Goal: Transaction & Acquisition: Obtain resource

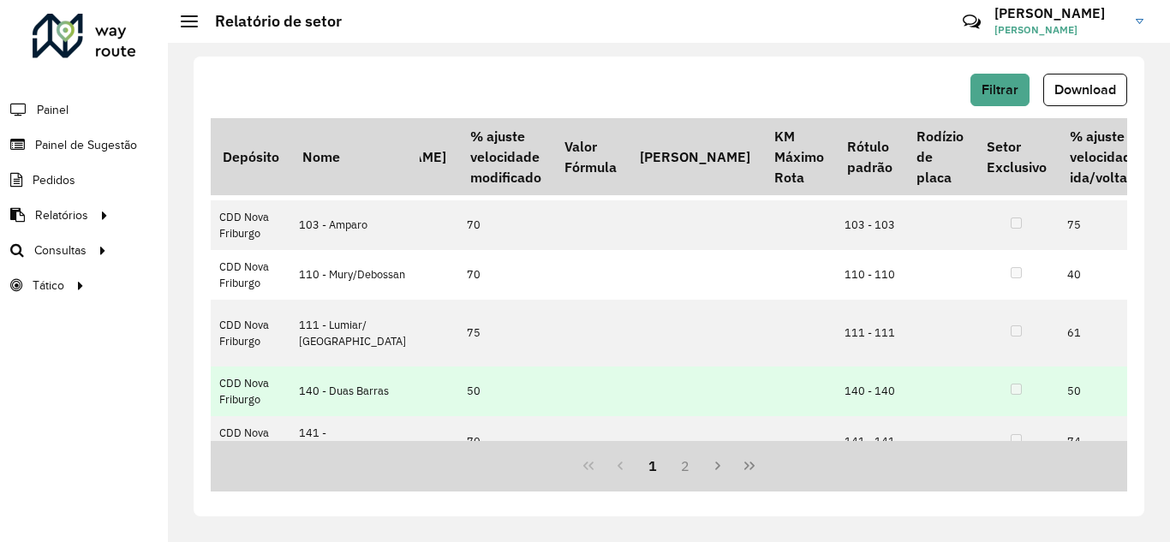
scroll to position [0, 967]
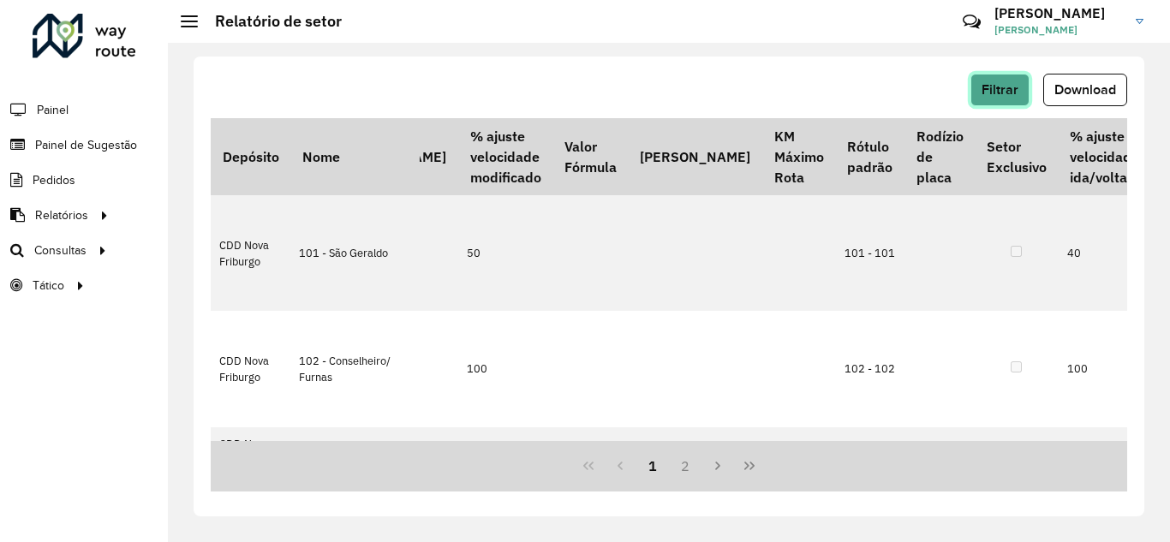
click at [1015, 97] on button "Filtrar" at bounding box center [1000, 90] width 59 height 33
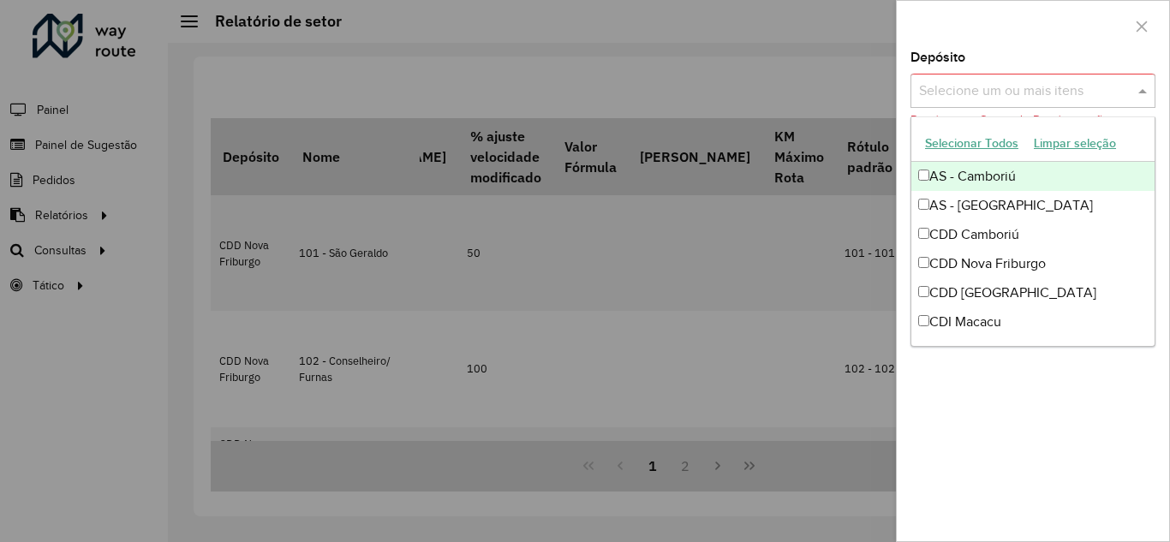
click at [1145, 93] on span at bounding box center [1144, 91] width 21 height 21
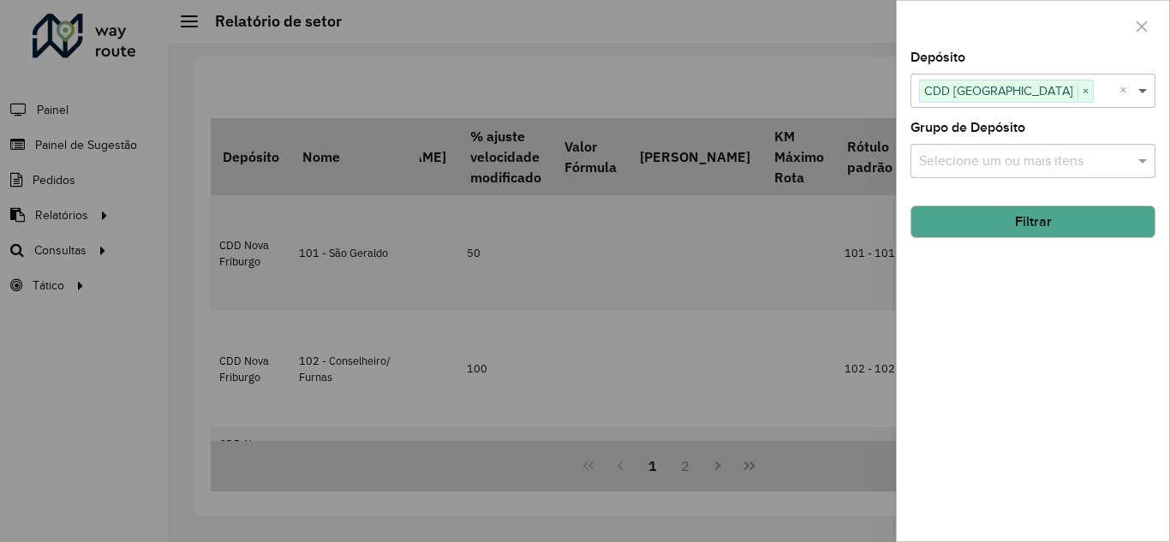
click at [1146, 93] on span at bounding box center [1144, 91] width 21 height 21
click at [1012, 222] on button "Filtrar" at bounding box center [1033, 222] width 245 height 33
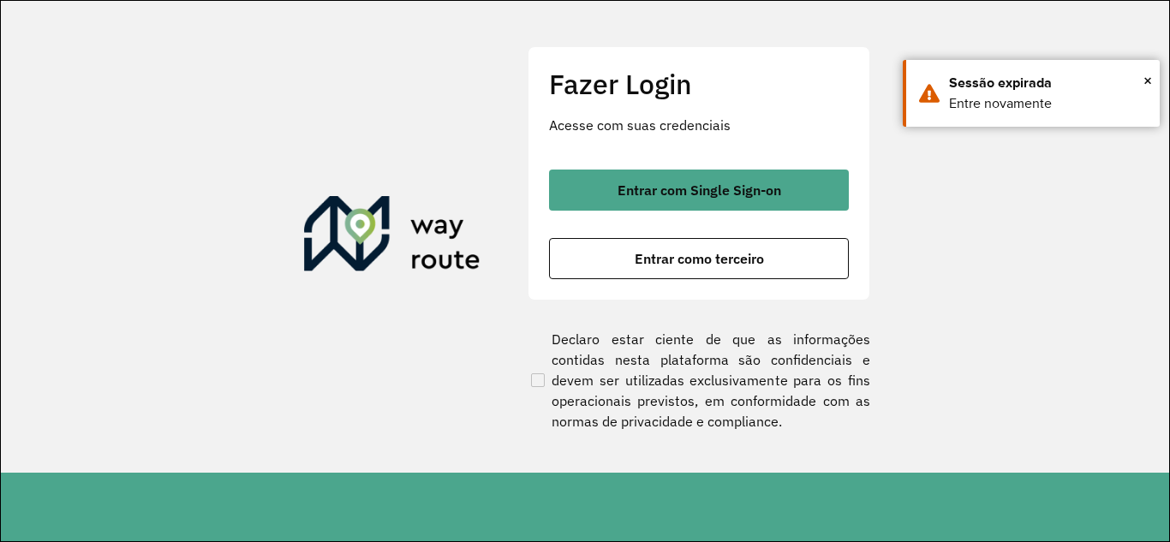
click at [684, 263] on div at bounding box center [585, 271] width 1170 height 542
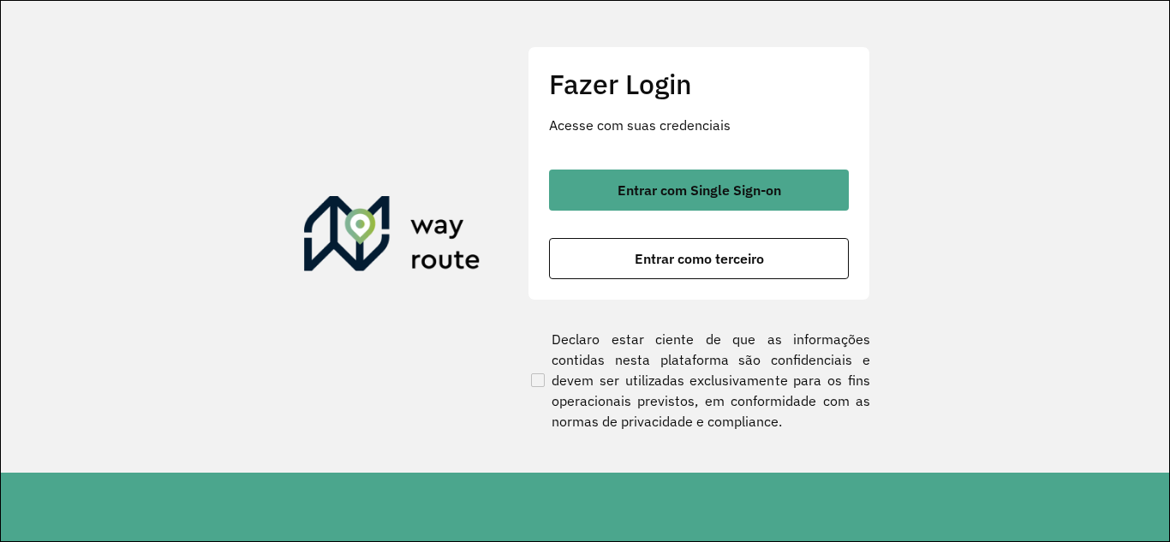
click at [706, 262] on div at bounding box center [585, 271] width 1170 height 542
click at [679, 261] on div at bounding box center [585, 271] width 1170 height 542
click at [673, 260] on div at bounding box center [585, 271] width 1170 height 542
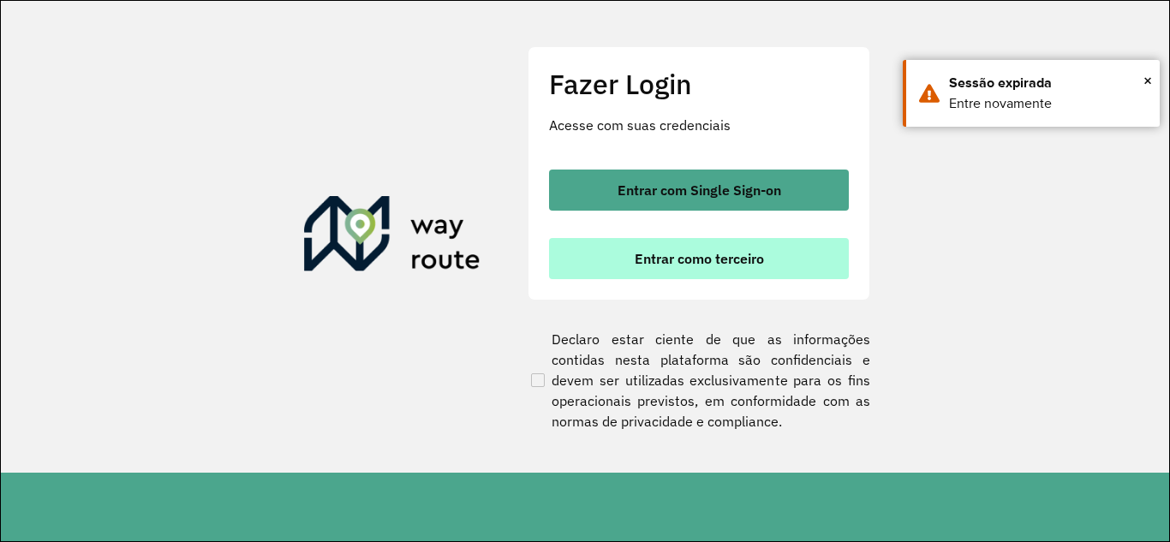
click at [660, 266] on span "Entrar como terceiro" at bounding box center [699, 259] width 129 height 14
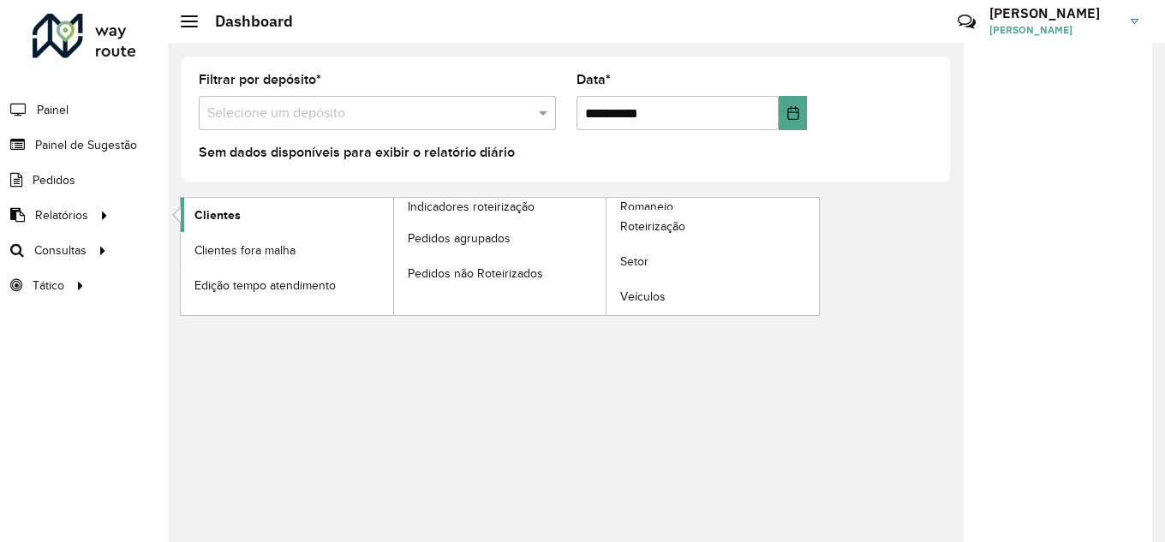
click at [218, 210] on span "Clientes" at bounding box center [217, 215] width 46 height 18
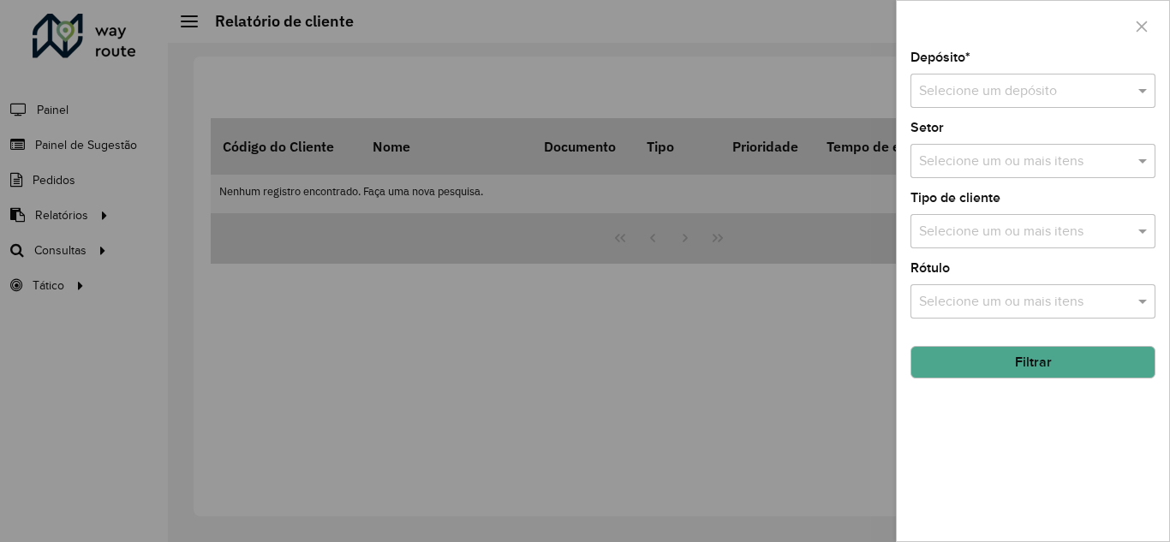
click at [1028, 99] on input "text" at bounding box center [1016, 91] width 194 height 21
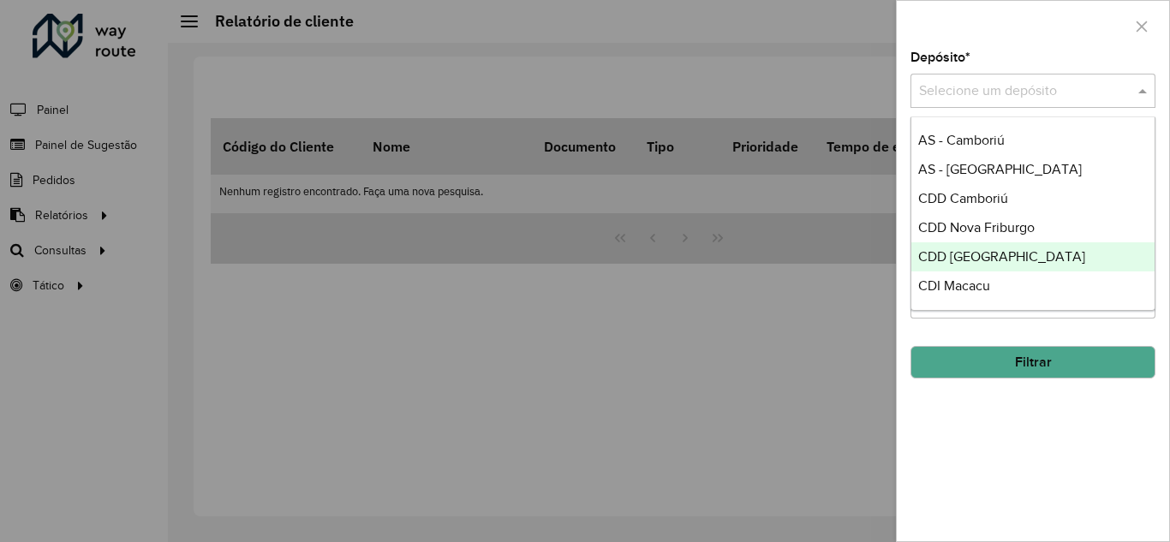
click at [986, 257] on span "CDD [GEOGRAPHIC_DATA]" at bounding box center [1001, 256] width 167 height 15
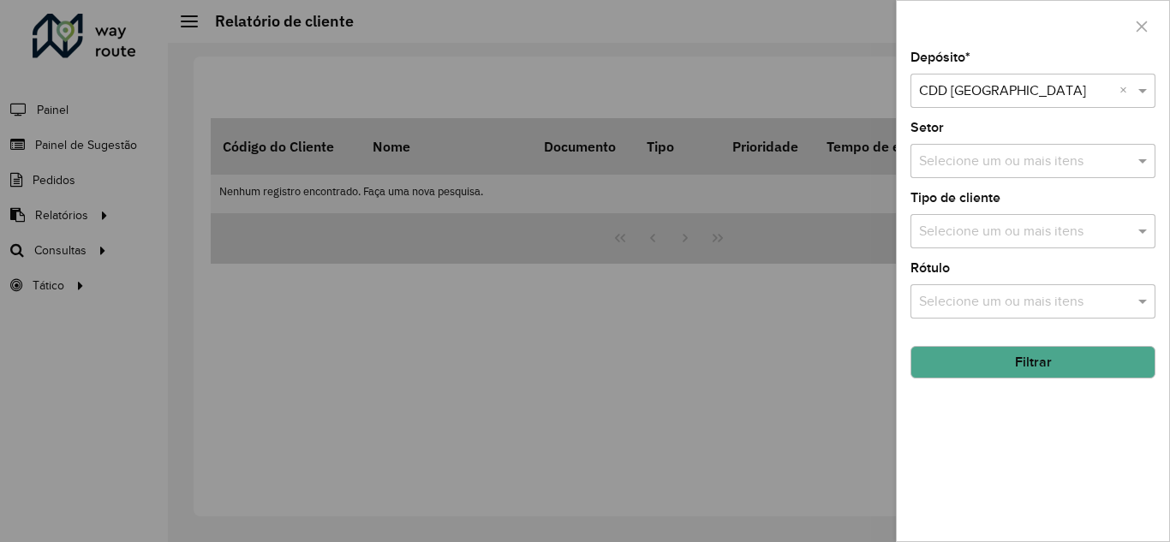
click at [1007, 368] on button "Filtrar" at bounding box center [1033, 362] width 245 height 33
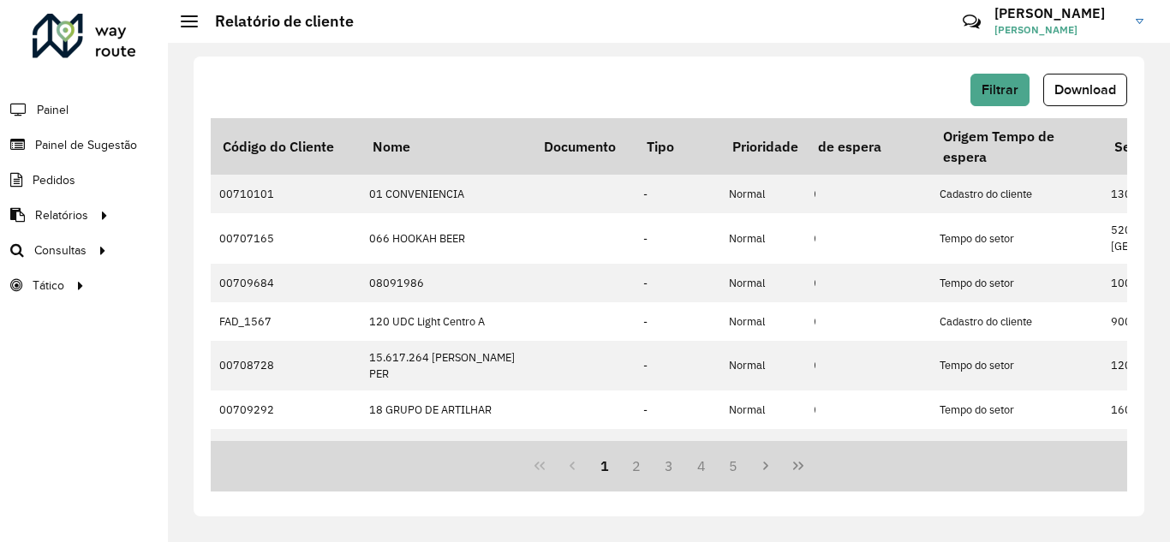
scroll to position [0, 105]
click at [986, 87] on span "Filtrar" at bounding box center [1000, 89] width 37 height 15
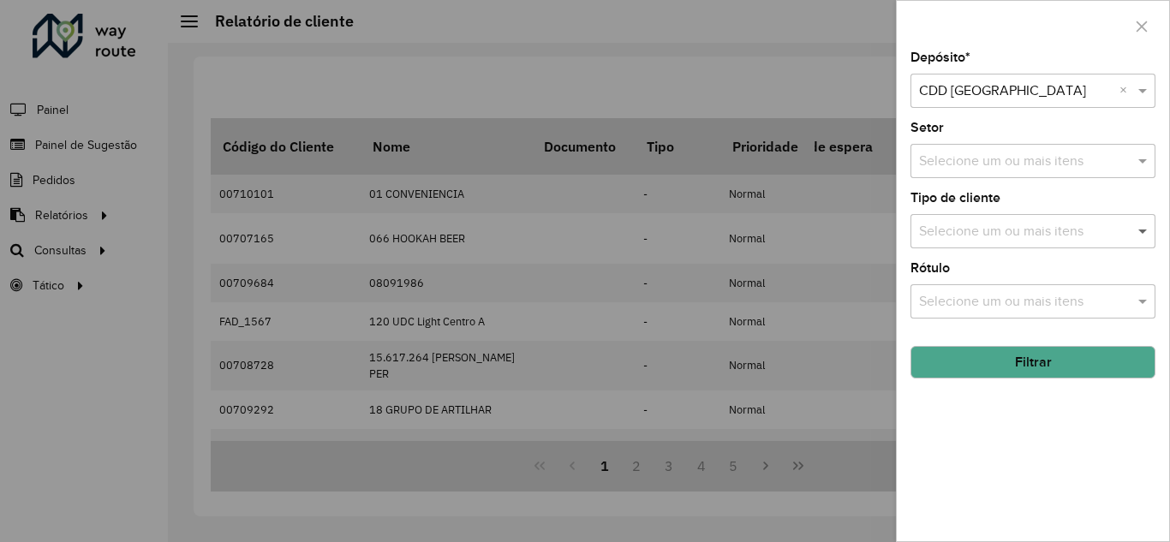
click at [1142, 232] on span at bounding box center [1144, 231] width 21 height 21
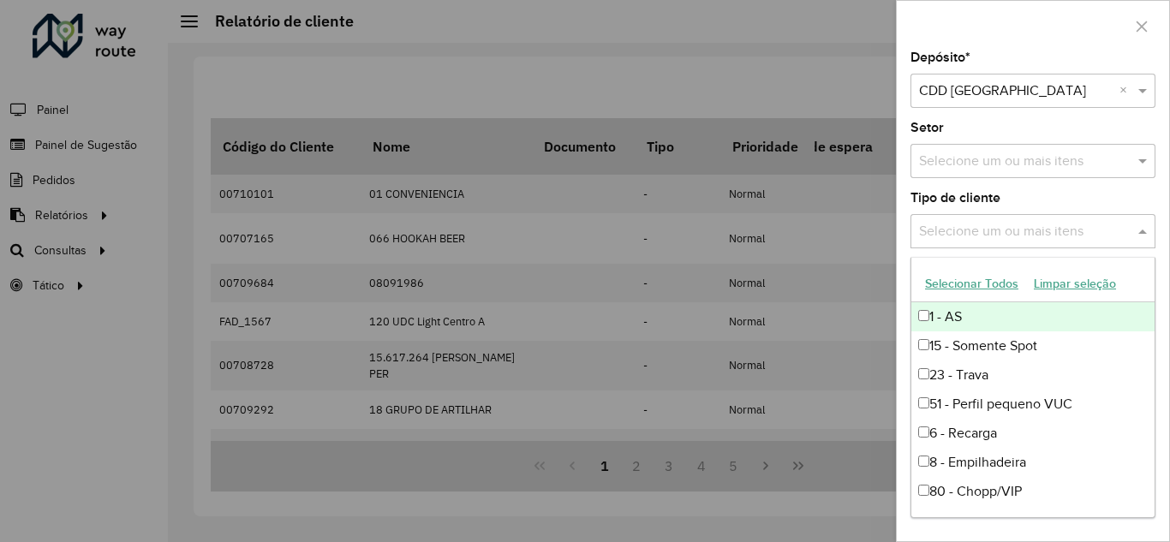
click at [1142, 232] on span at bounding box center [1144, 231] width 21 height 21
click at [1144, 231] on span at bounding box center [1144, 231] width 21 height 21
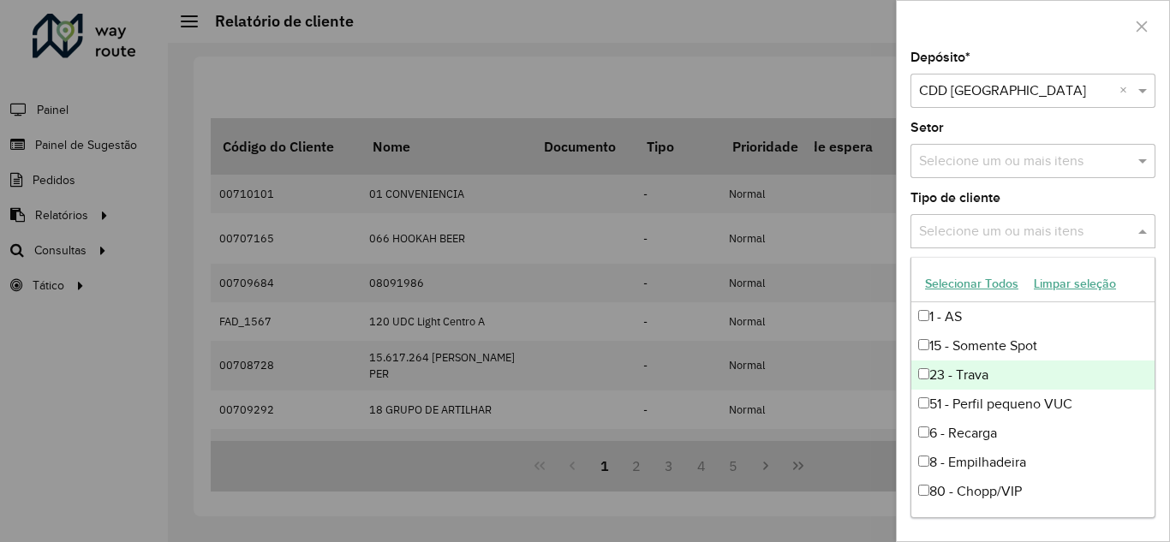
click at [911, 370] on div "23 - Trava" at bounding box center [1032, 375] width 243 height 29
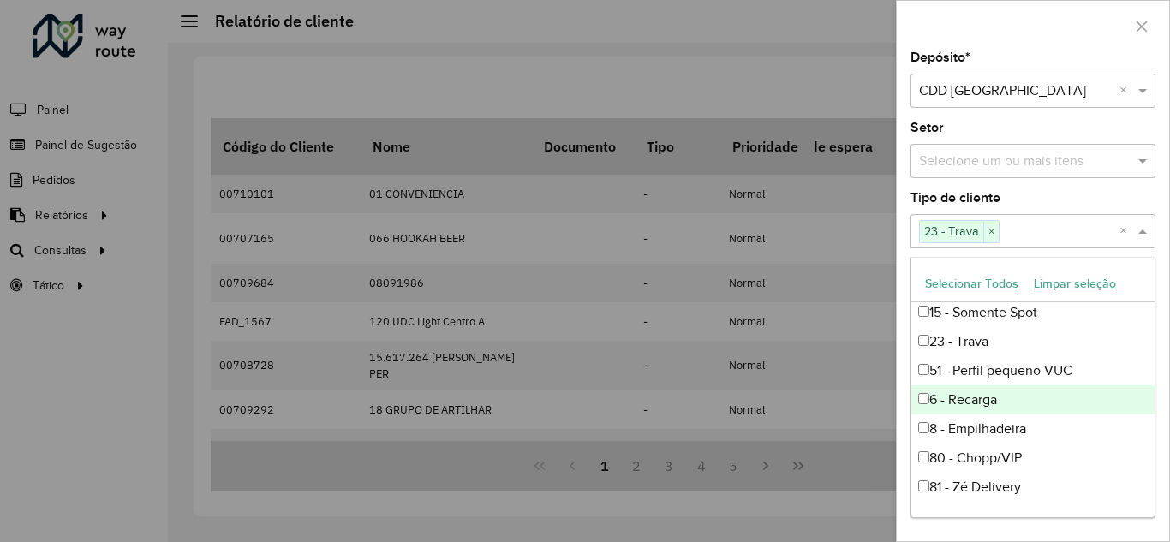
scroll to position [20, 0]
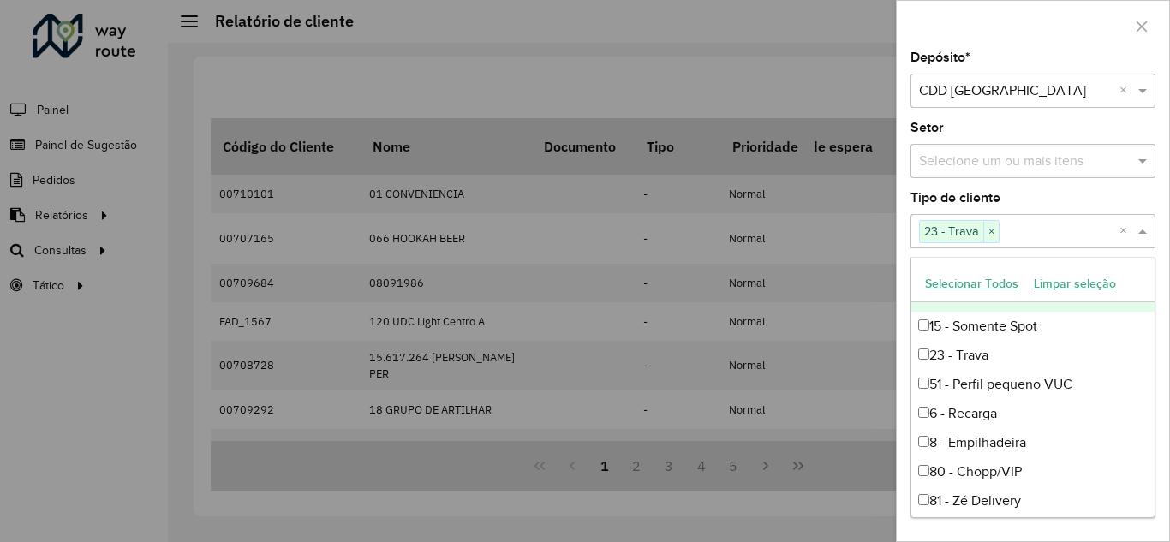
click at [1143, 230] on span at bounding box center [1144, 231] width 21 height 21
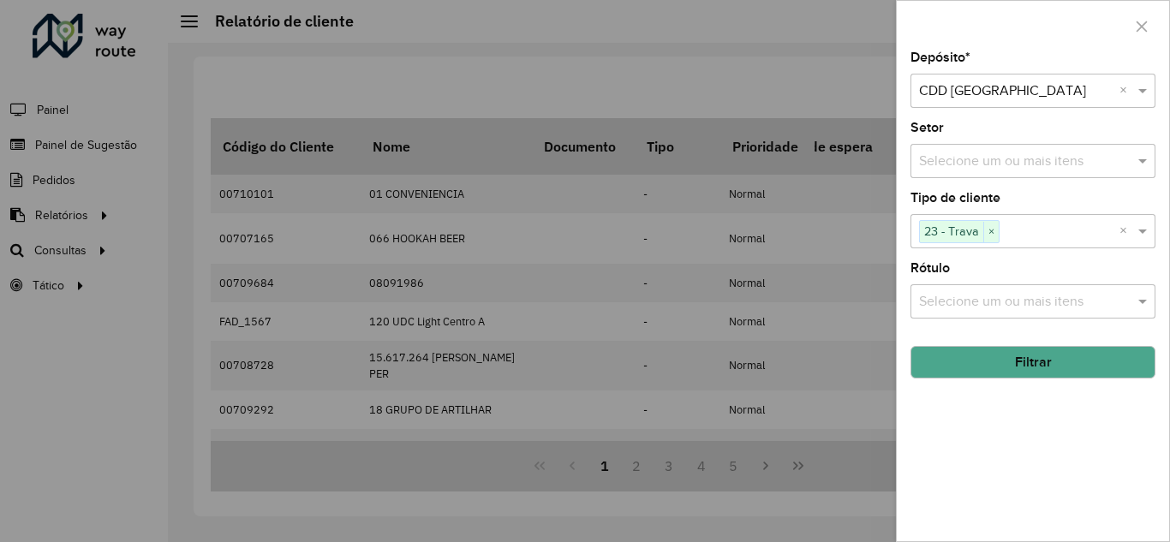
click at [1048, 369] on button "Filtrar" at bounding box center [1033, 362] width 245 height 33
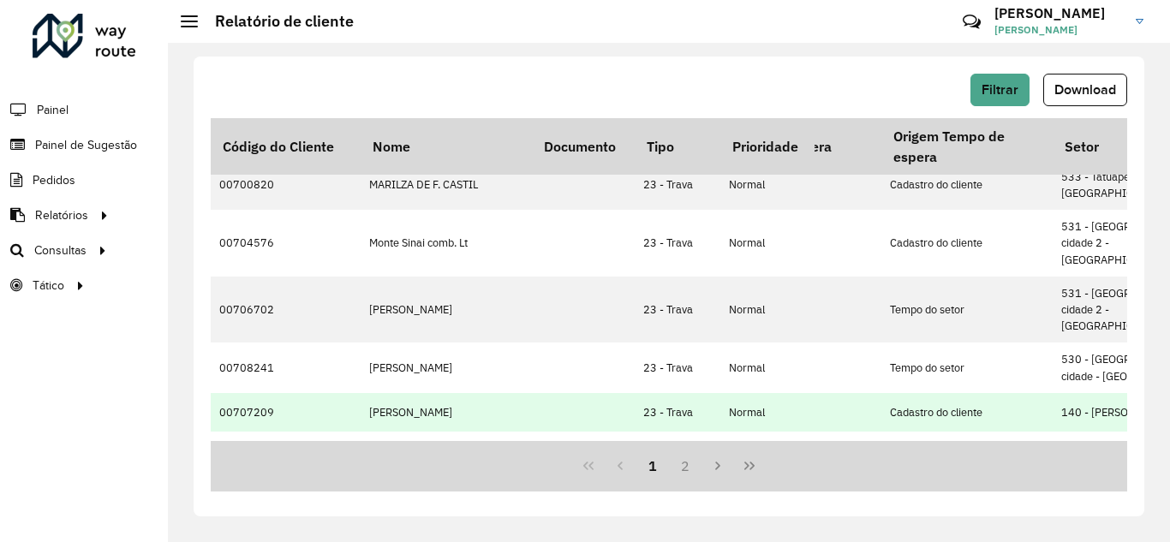
scroll to position [579, 105]
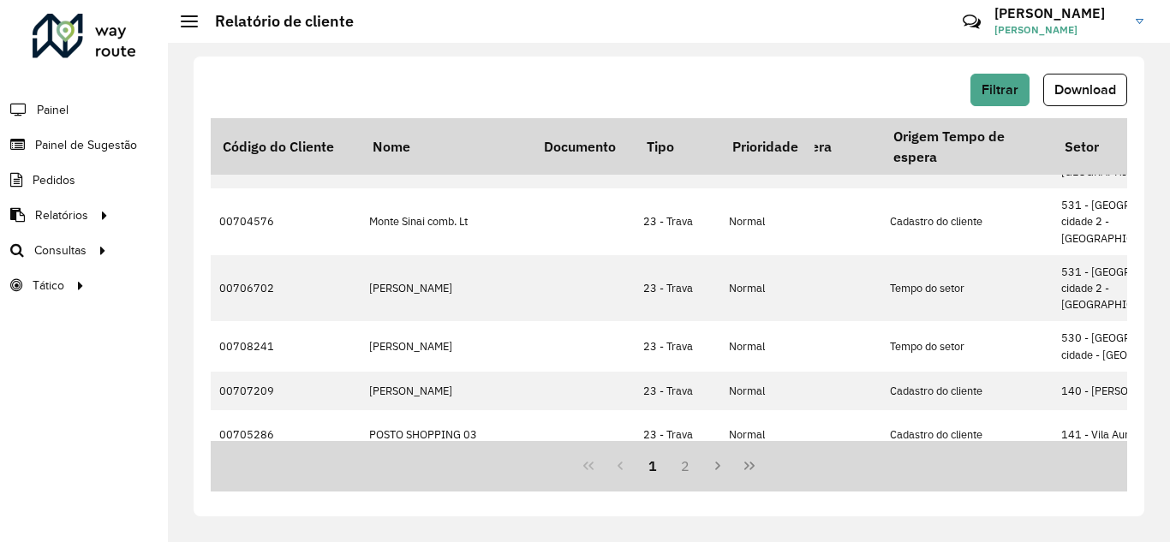
drag, startPoint x: 373, startPoint y: 441, endPoint x: 448, endPoint y: 452, distance: 76.2
click at [448, 452] on div "1 2" at bounding box center [669, 466] width 917 height 51
click at [679, 465] on button "2" at bounding box center [685, 466] width 33 height 33
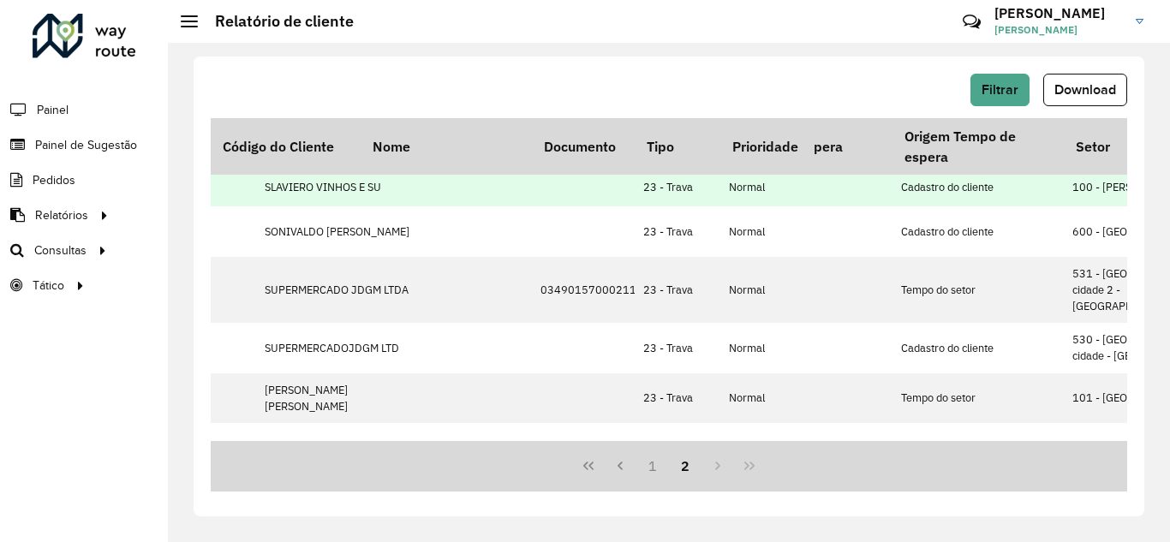
scroll to position [0, 105]
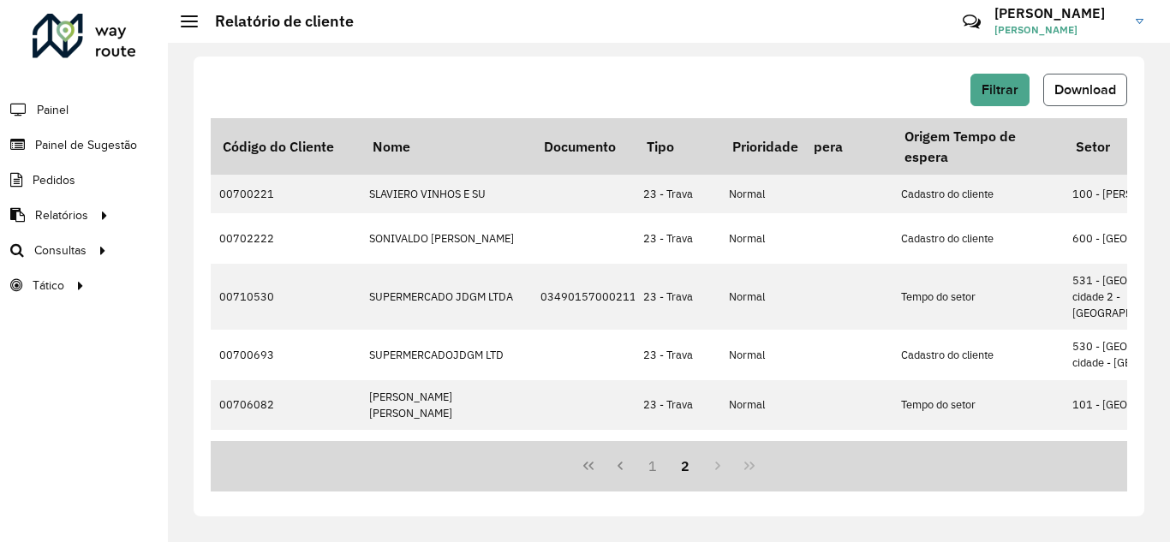
click at [1067, 93] on span "Download" at bounding box center [1086, 89] width 62 height 15
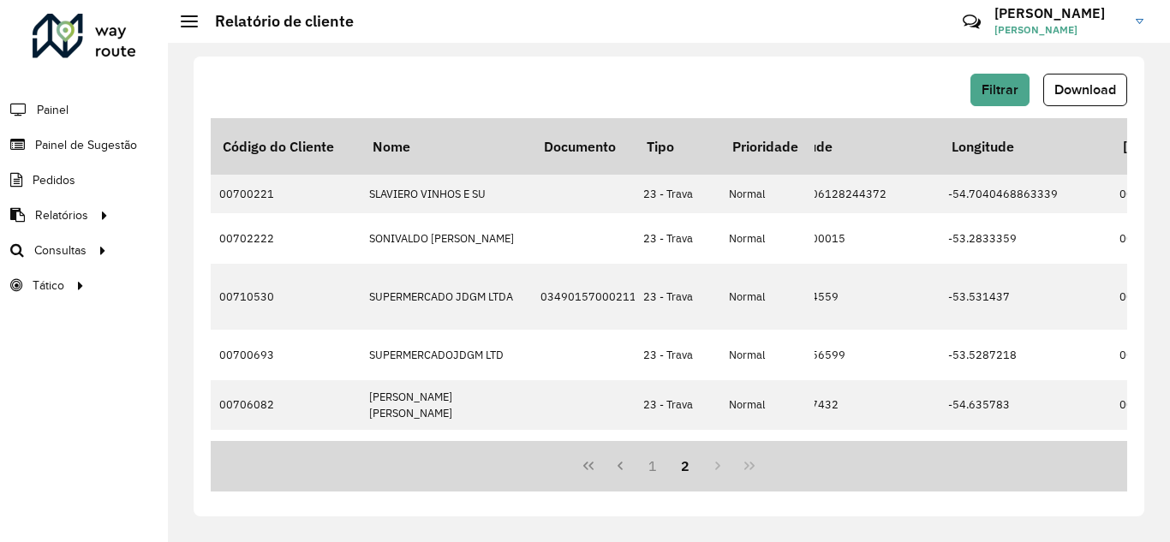
scroll to position [0, 1125]
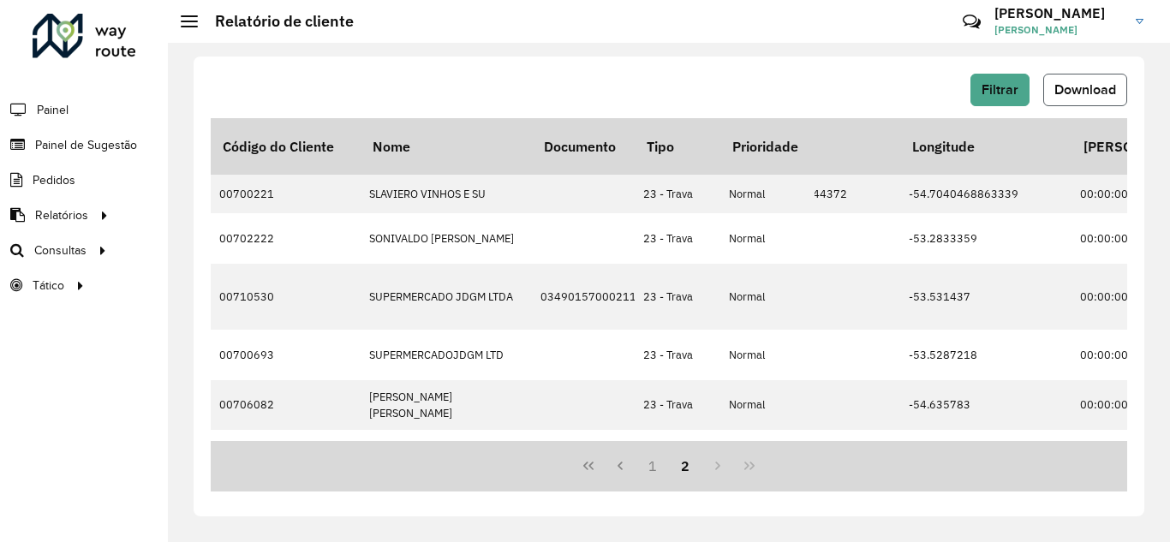
click at [1078, 88] on span "Download" at bounding box center [1086, 89] width 62 height 15
click at [1005, 87] on span "Filtrar" at bounding box center [1000, 89] width 37 height 15
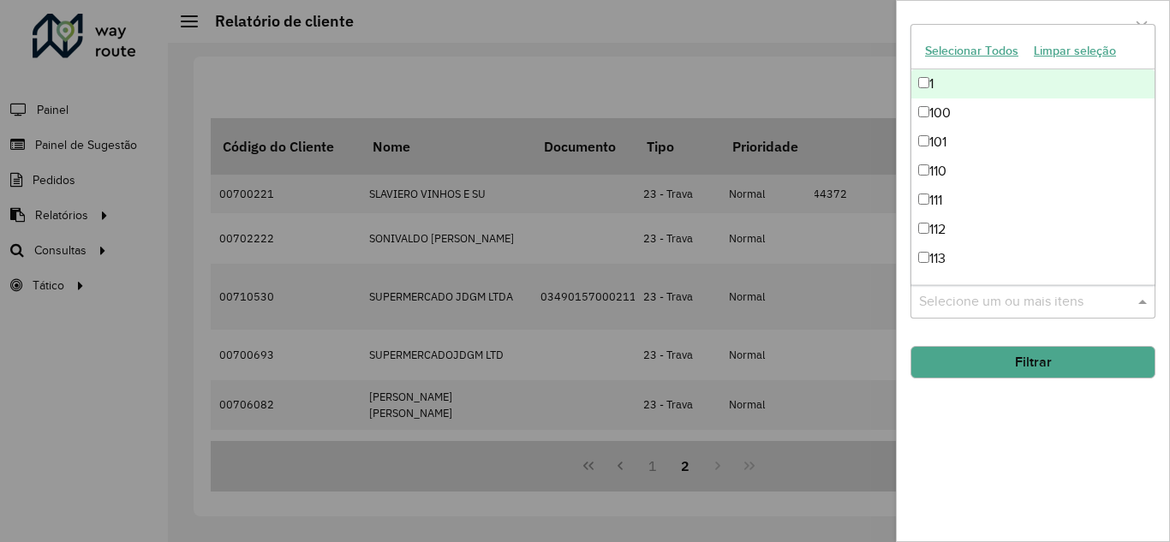
click at [1141, 304] on span at bounding box center [1144, 301] width 21 height 21
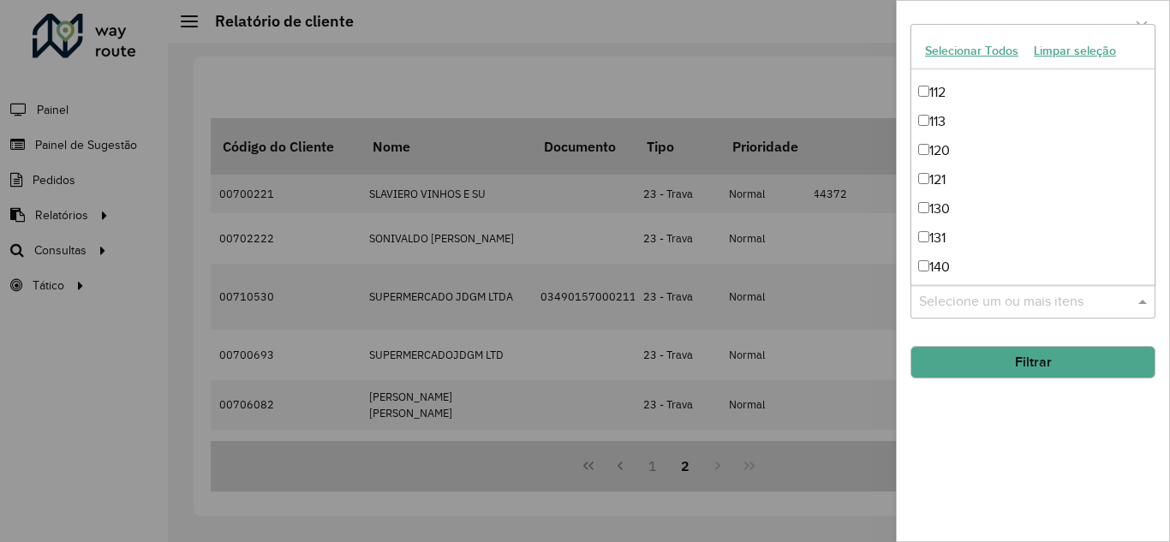
scroll to position [0, 0]
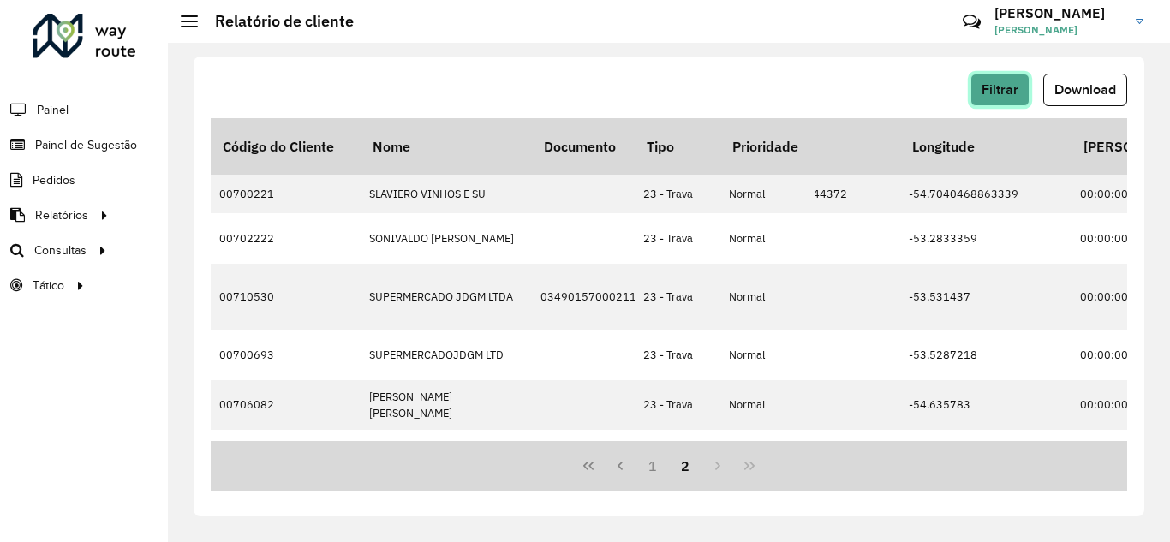
click at [1004, 80] on button "Filtrar" at bounding box center [1000, 90] width 59 height 33
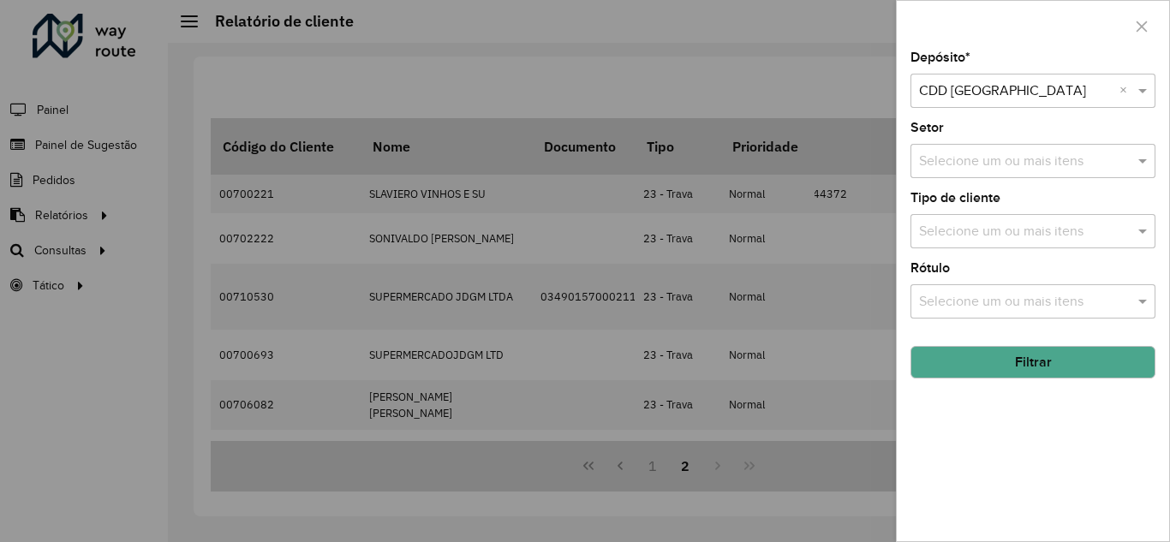
click at [993, 230] on input "text" at bounding box center [1024, 232] width 219 height 21
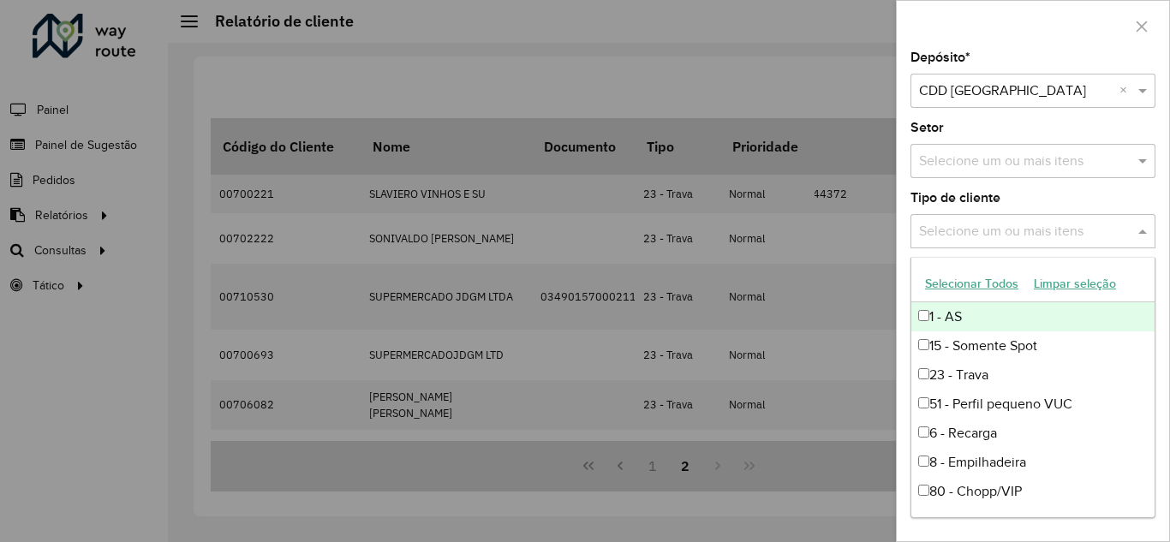
click at [1053, 198] on div "Tipo de cliente Selecione um ou mais itens" at bounding box center [1033, 220] width 245 height 57
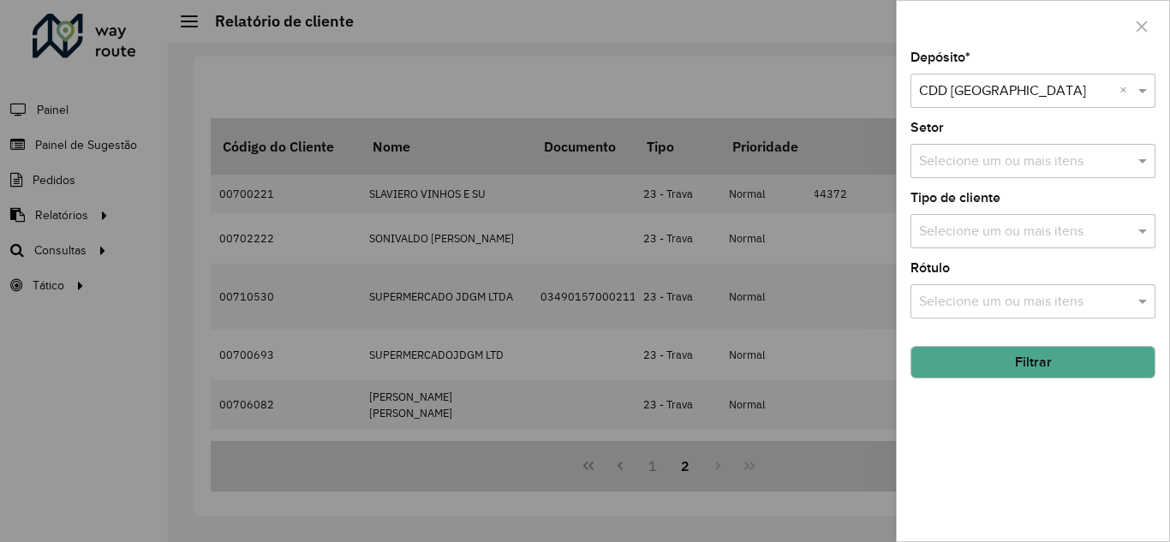
click at [1005, 295] on input "text" at bounding box center [1024, 302] width 219 height 21
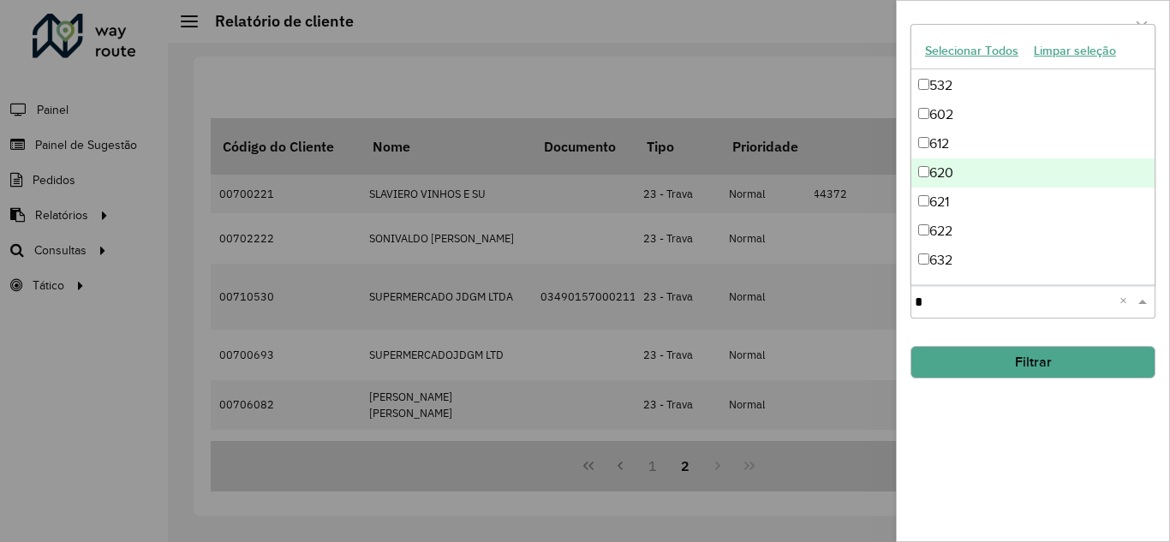
scroll to position [209, 0]
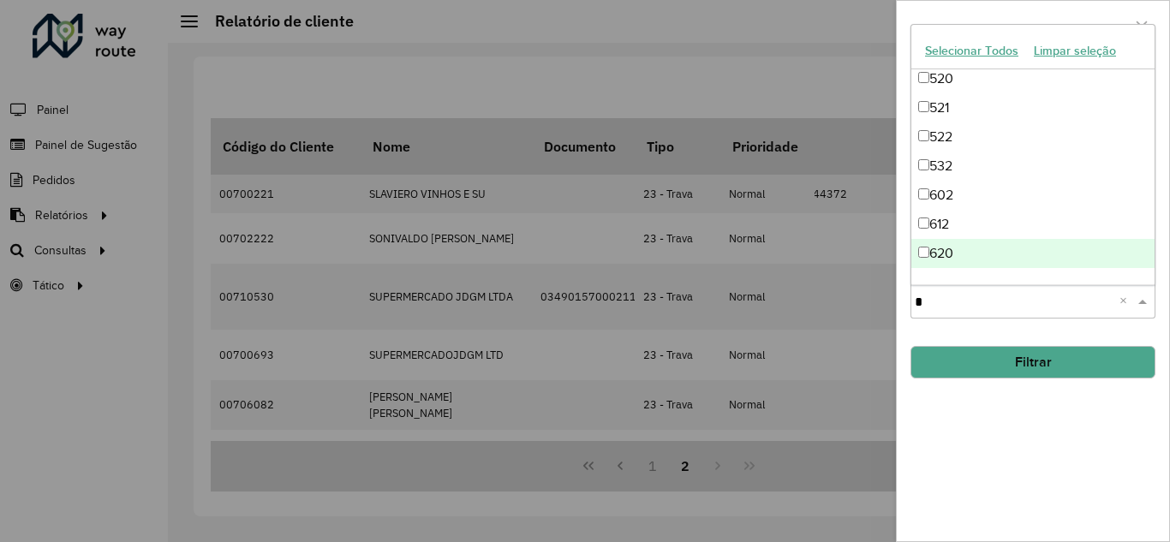
type input "**"
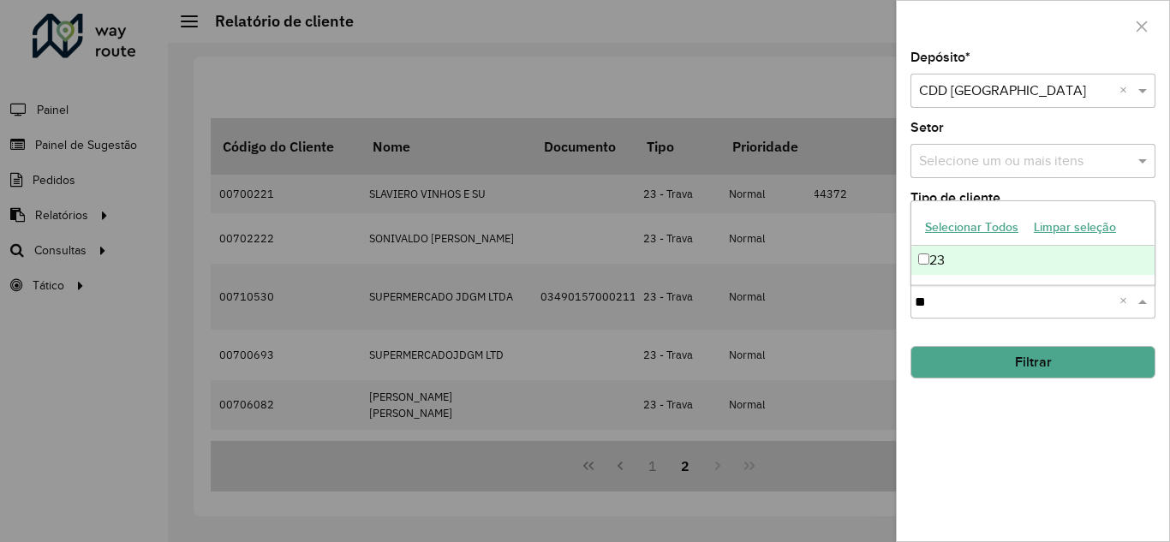
click at [929, 260] on div "23" at bounding box center [1032, 260] width 243 height 29
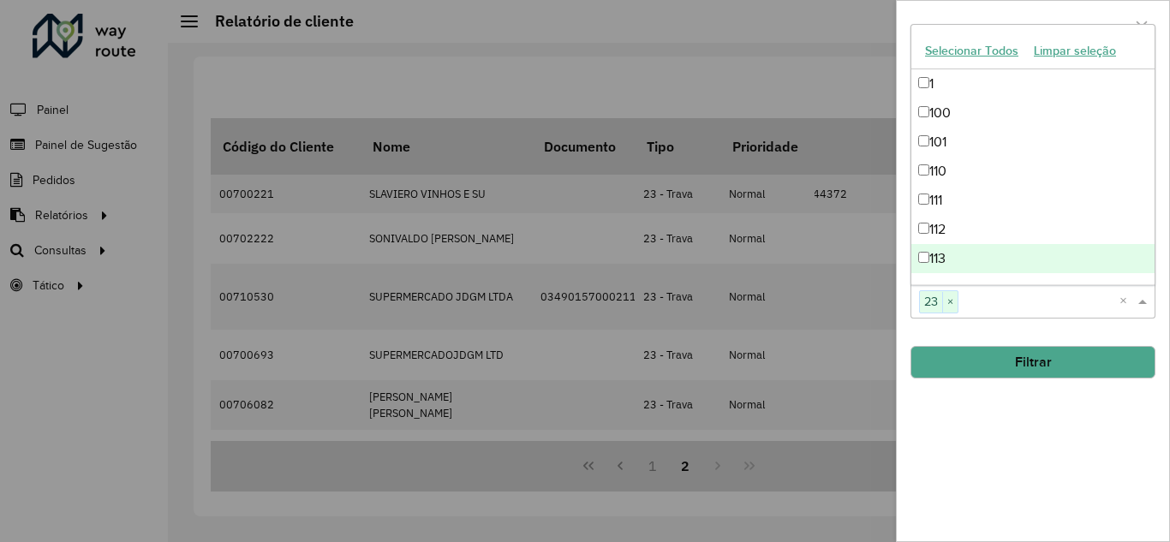
click at [992, 361] on button "Filtrar" at bounding box center [1033, 362] width 245 height 33
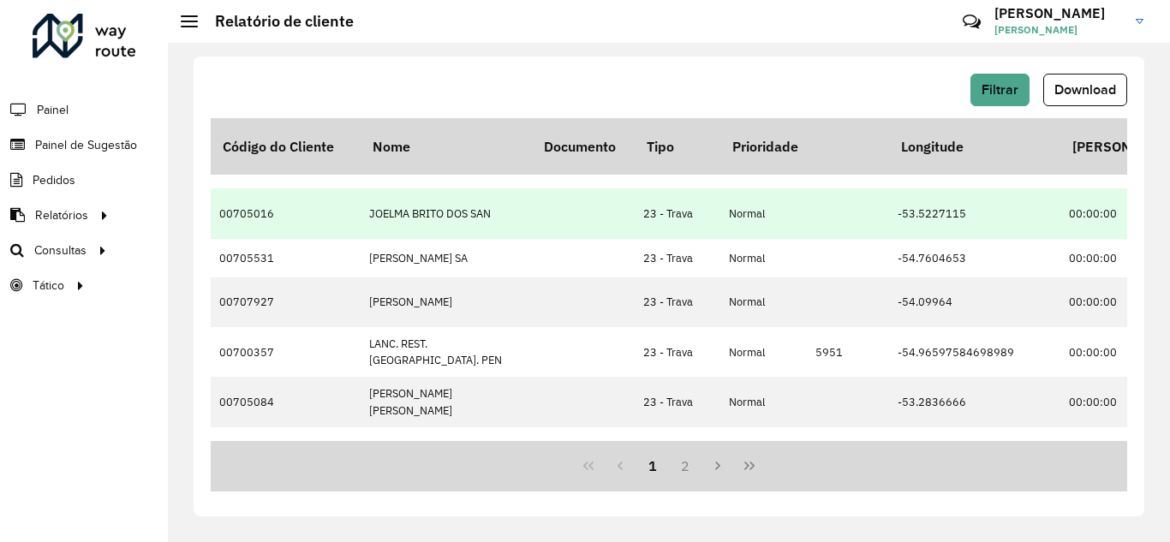
scroll to position [0, 1125]
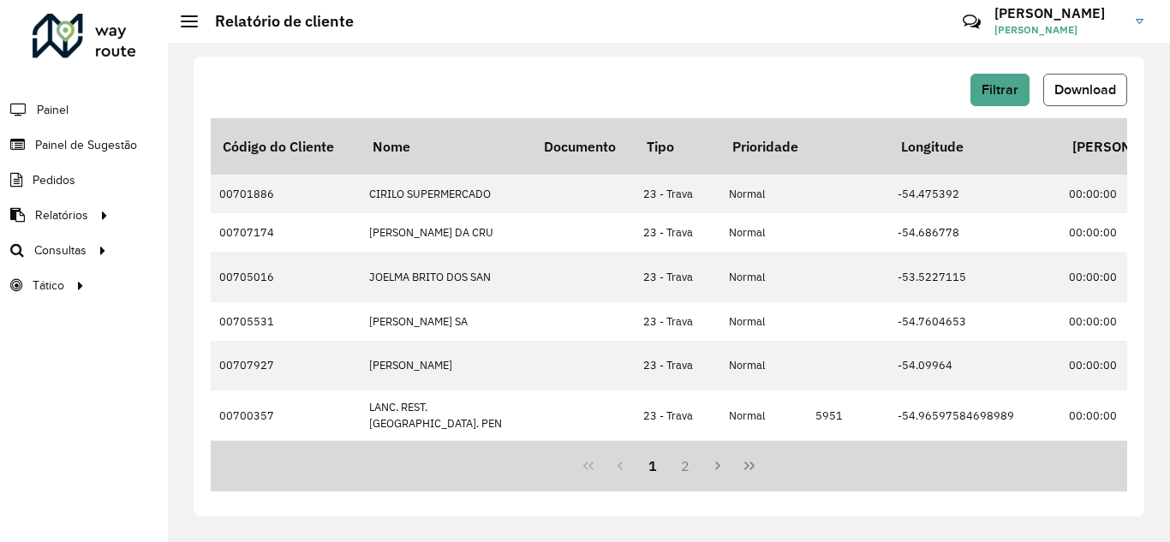
click at [1069, 93] on span "Download" at bounding box center [1086, 89] width 62 height 15
click at [212, 288] on span "Setores" at bounding box center [215, 286] width 42 height 18
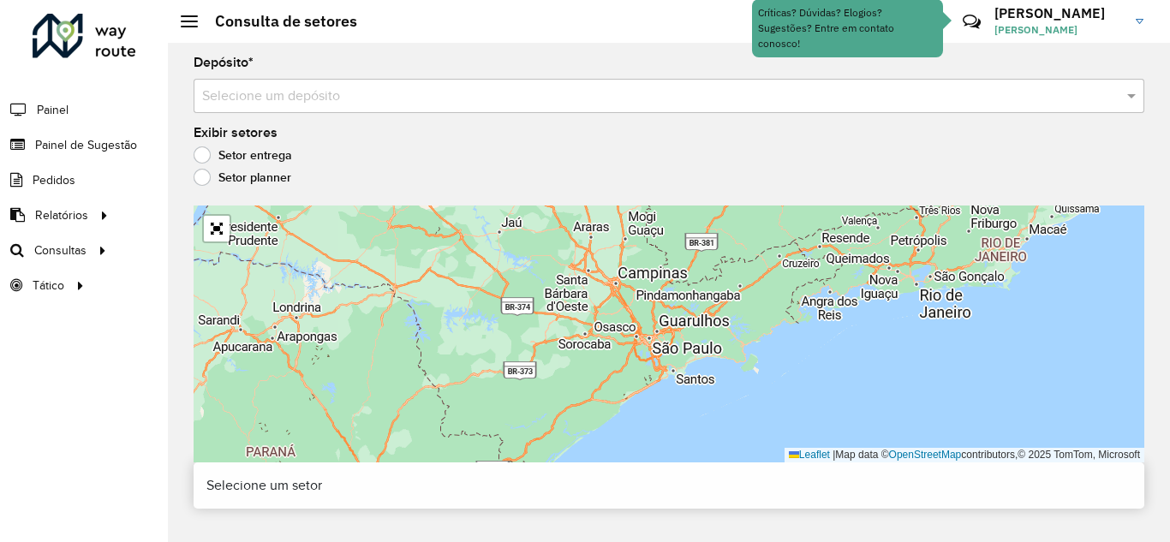
click at [202, 174] on label "Setor planner" at bounding box center [243, 177] width 98 height 17
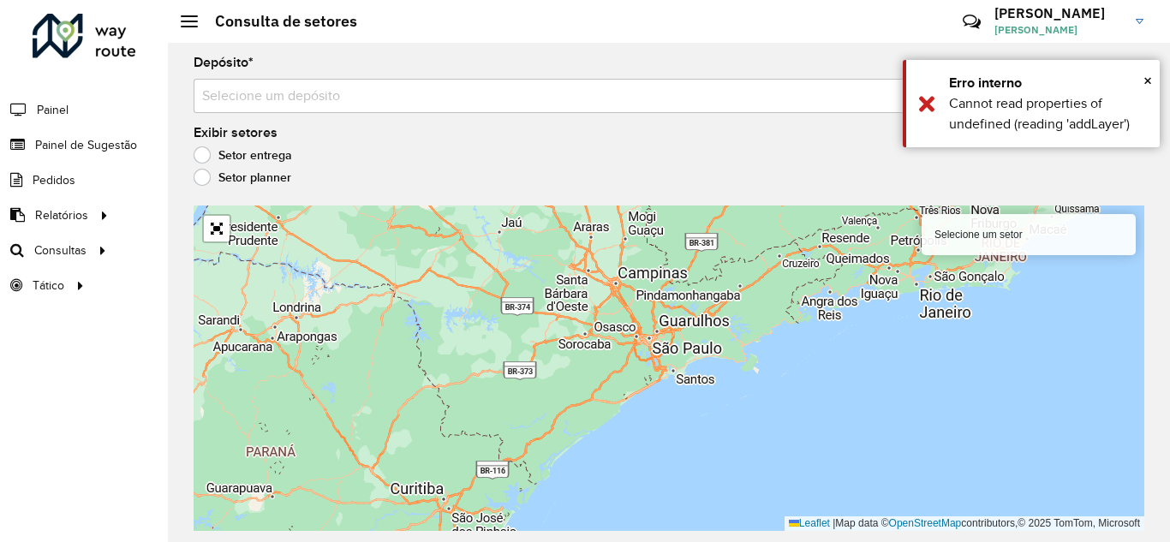
click at [204, 159] on label "Setor entrega" at bounding box center [243, 154] width 99 height 17
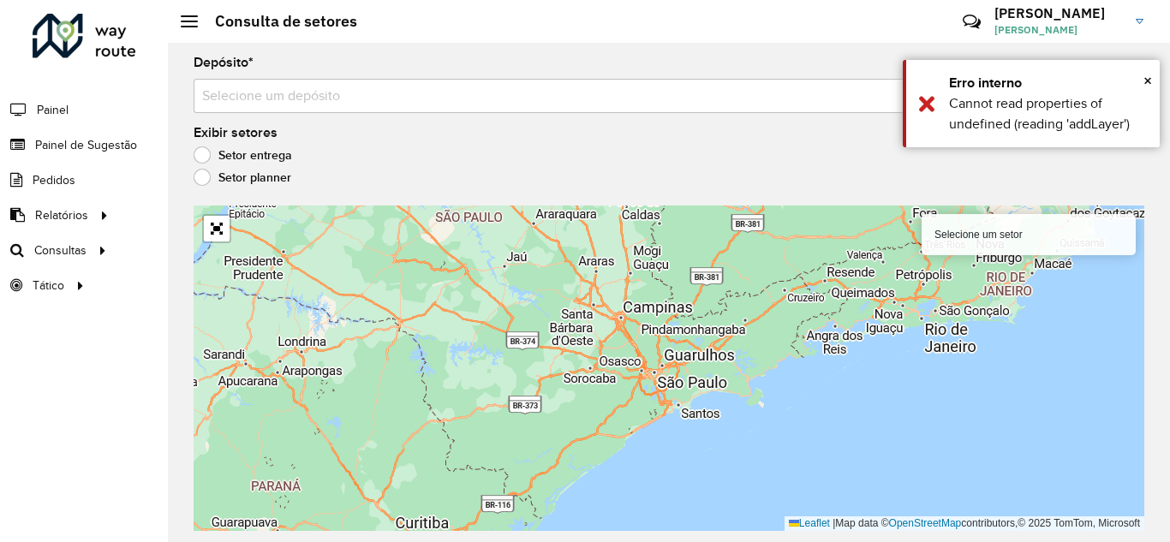
click at [211, 175] on label "Setor planner" at bounding box center [243, 177] width 98 height 17
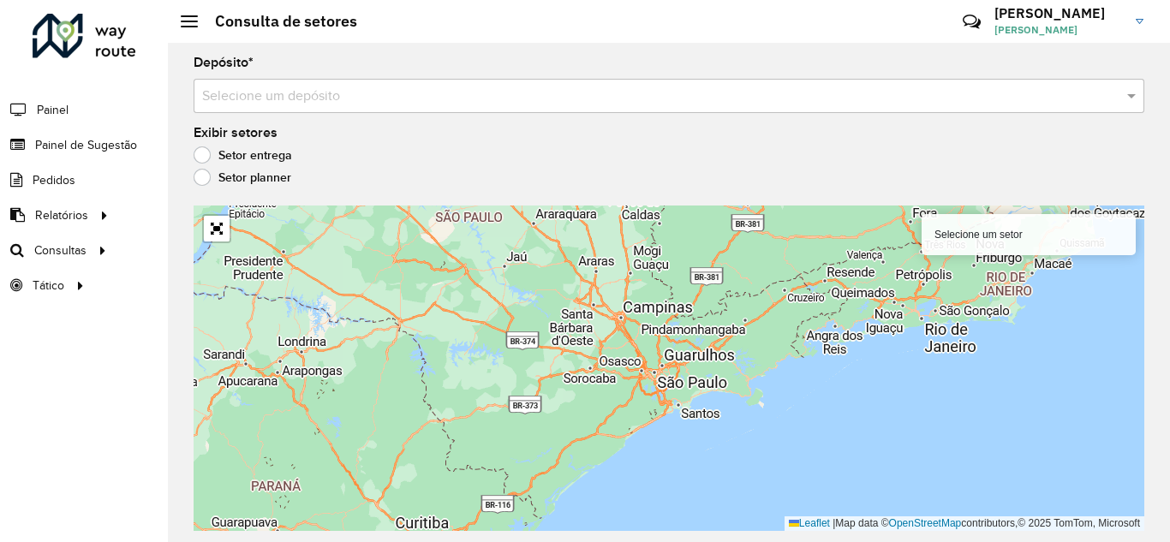
click at [211, 164] on div "Setor entrega" at bounding box center [669, 159] width 951 height 21
click at [202, 153] on label "Setor entrega" at bounding box center [243, 154] width 99 height 17
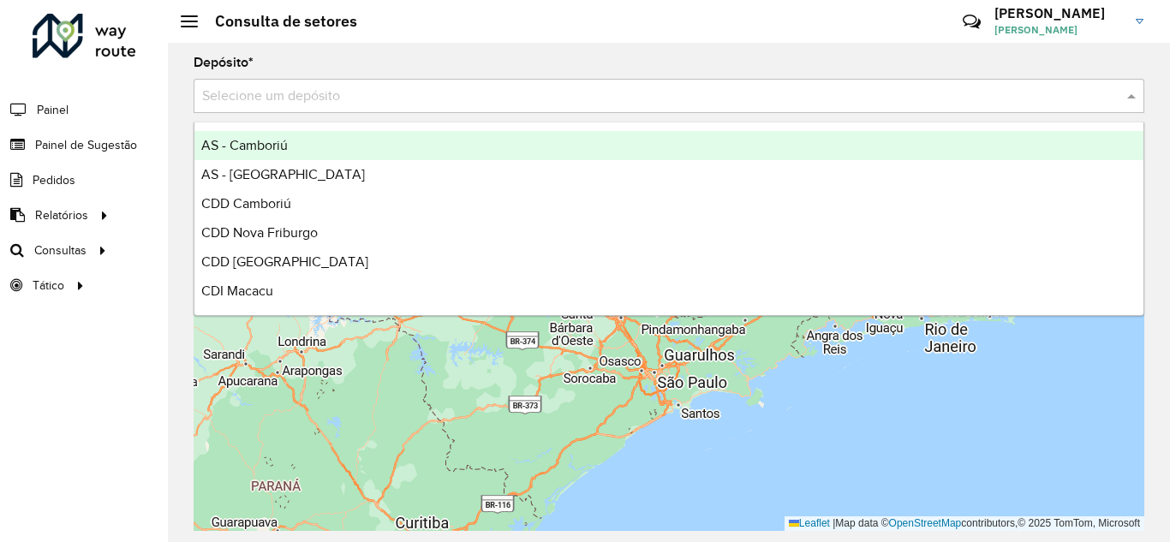
click at [1131, 97] on span at bounding box center [1133, 96] width 21 height 21
click at [39, 212] on span "Relatórios" at bounding box center [63, 215] width 57 height 18
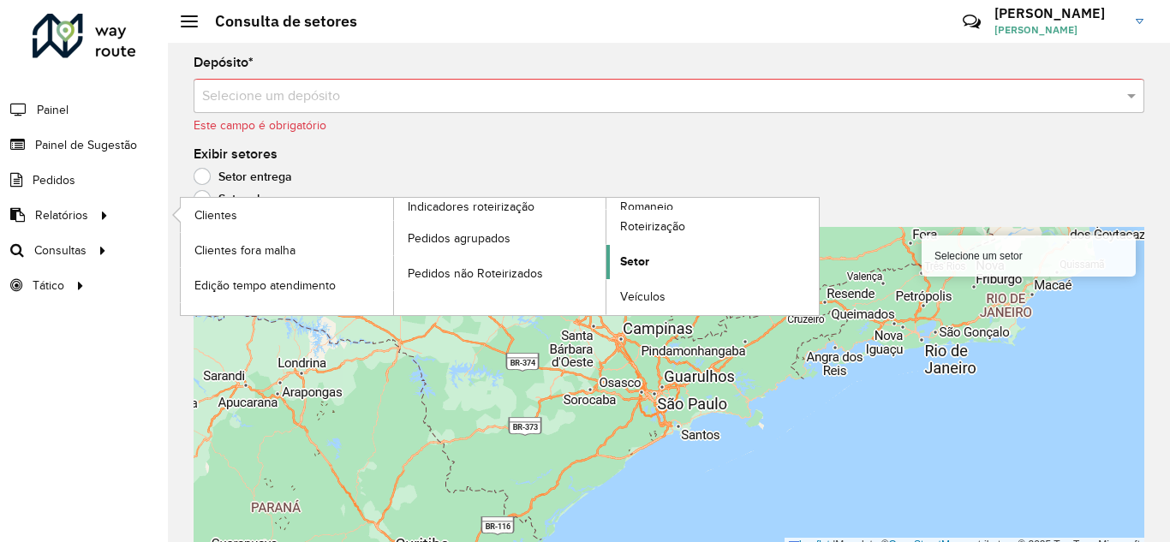
click at [631, 266] on span "Setor" at bounding box center [634, 262] width 29 height 18
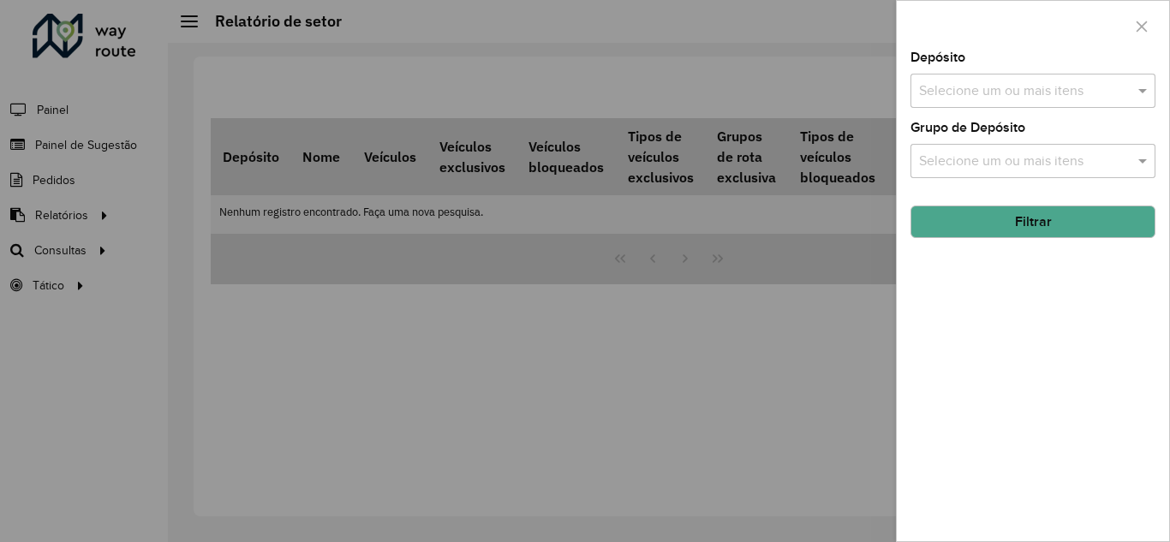
click at [1034, 96] on input "text" at bounding box center [1024, 91] width 219 height 21
click at [1141, 85] on span at bounding box center [1144, 91] width 21 height 21
click at [1014, 207] on button "Filtrar" at bounding box center [1033, 222] width 245 height 33
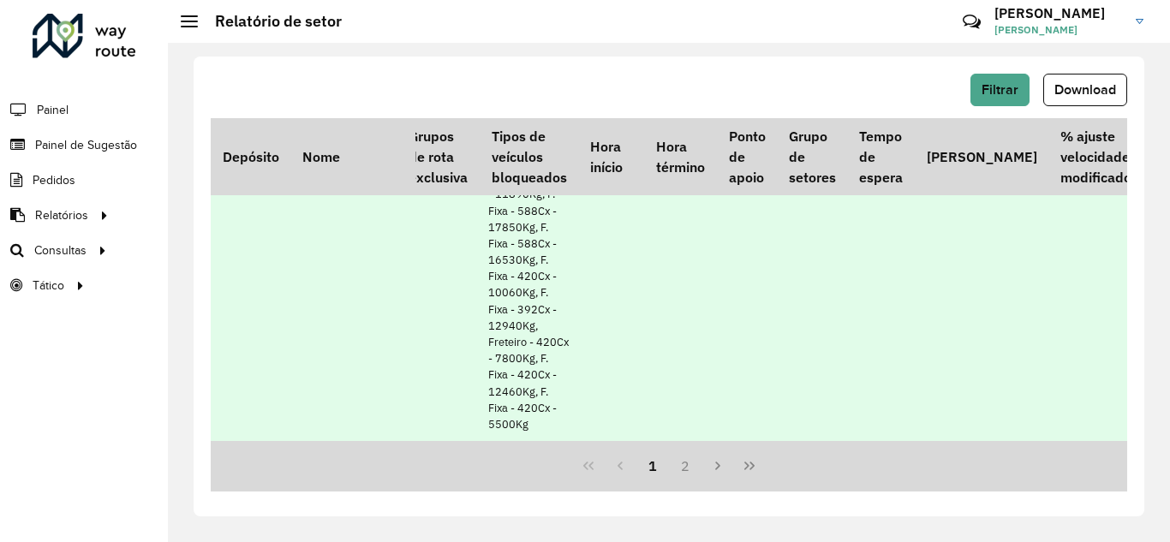
scroll to position [8437, 417]
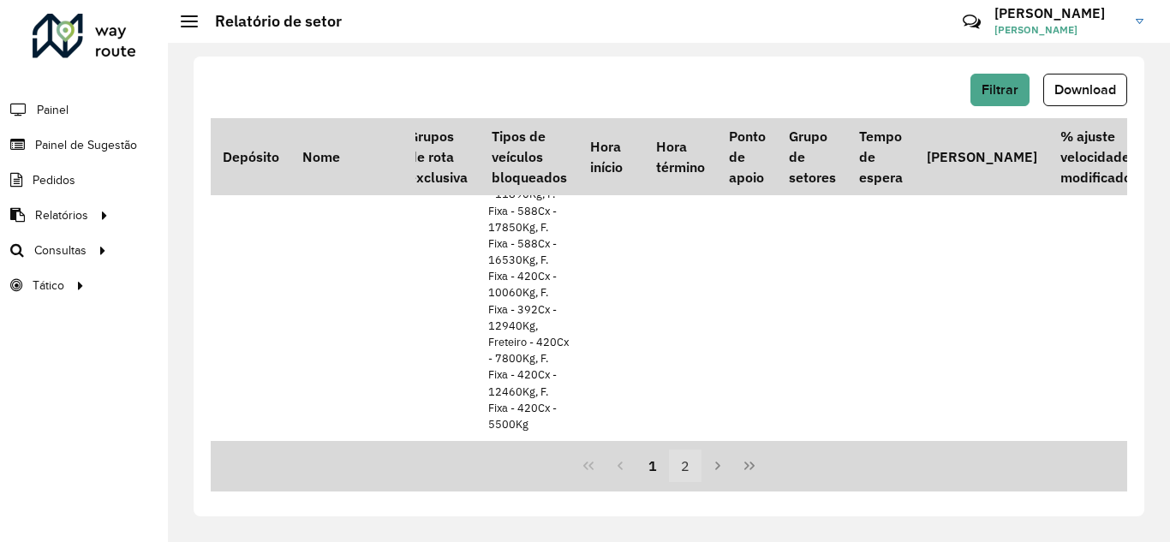
click at [687, 466] on button "2" at bounding box center [685, 466] width 33 height 33
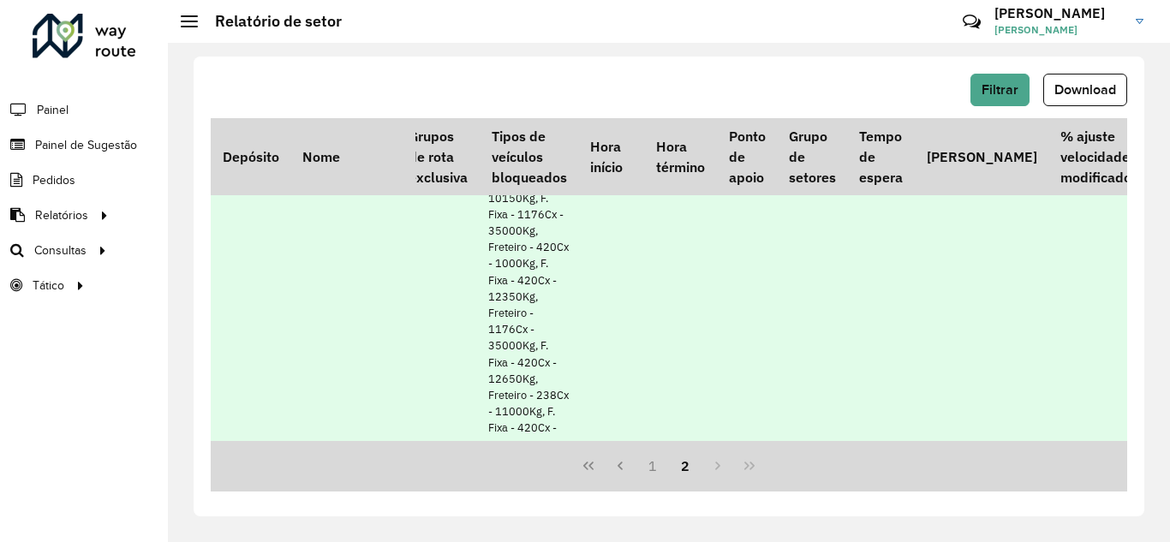
scroll to position [0, 417]
